Goal: Task Accomplishment & Management: Use online tool/utility

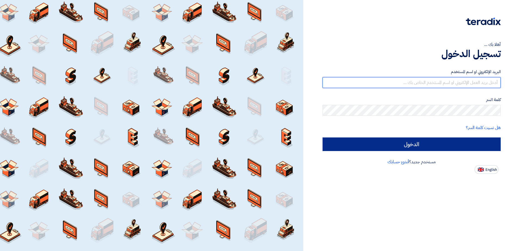
type input "[EMAIL_ADDRESS][DOMAIN_NAME]"
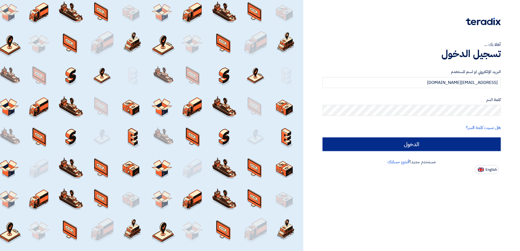
click at [395, 147] on input "الدخول" at bounding box center [412, 145] width 178 height 14
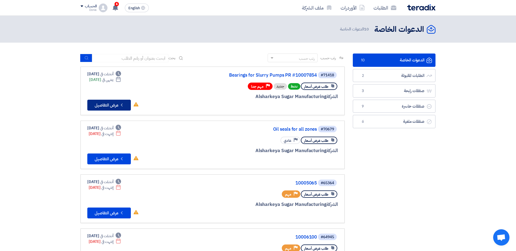
click at [105, 104] on button "Check details عرض التفاصيل" at bounding box center [109, 105] width 44 height 11
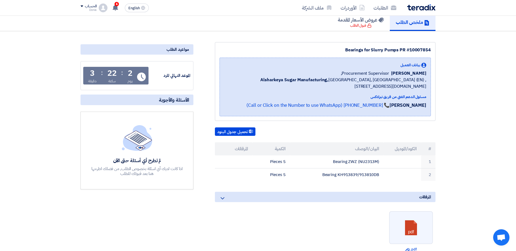
scroll to position [54, 0]
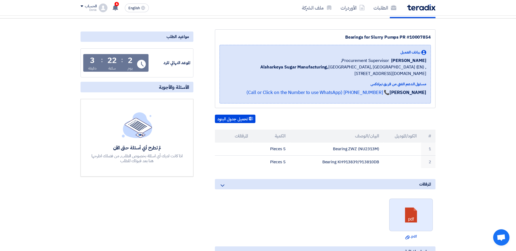
click at [412, 219] on link at bounding box center [412, 215] width 44 height 33
